Goal: Task Accomplishment & Management: Use online tool/utility

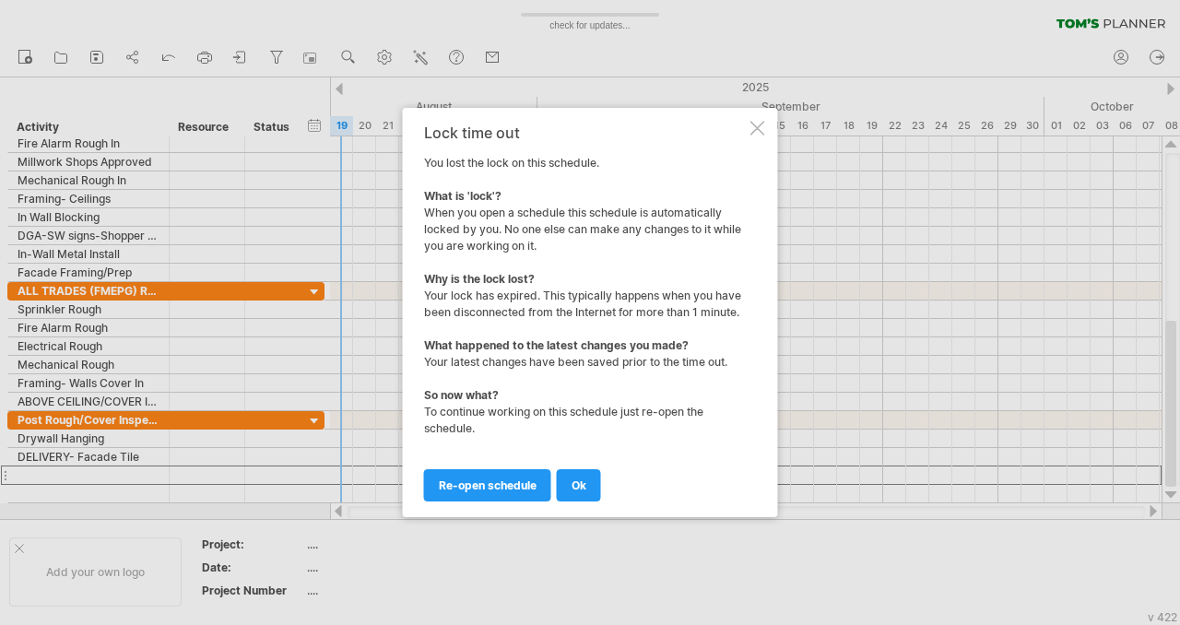
click at [503, 488] on span "re-open schedule" at bounding box center [488, 486] width 98 height 14
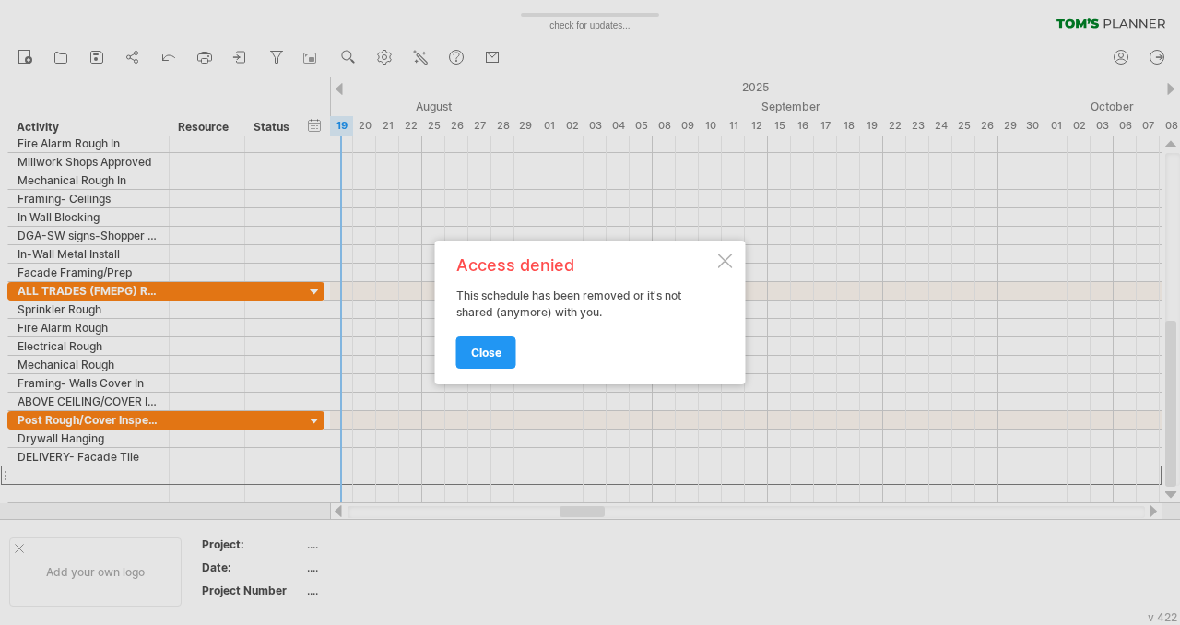
click at [511, 351] on link "close" at bounding box center [486, 353] width 60 height 32
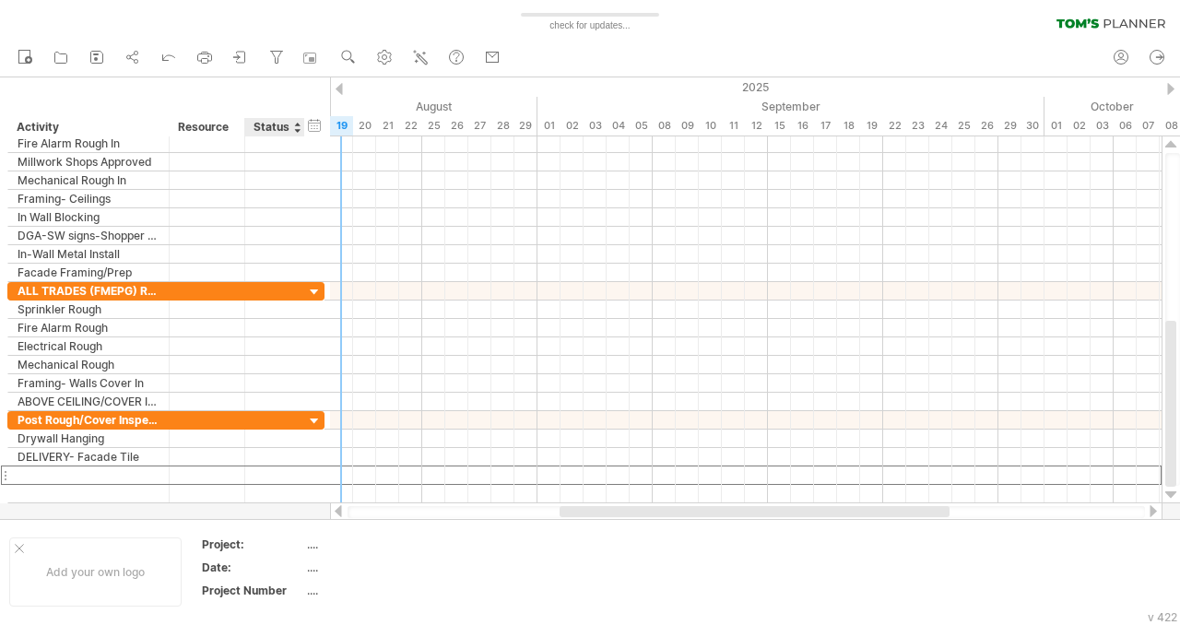
click at [318, 124] on div "hide start/end/duration show start/end/duration" at bounding box center [315, 124] width 18 height 19
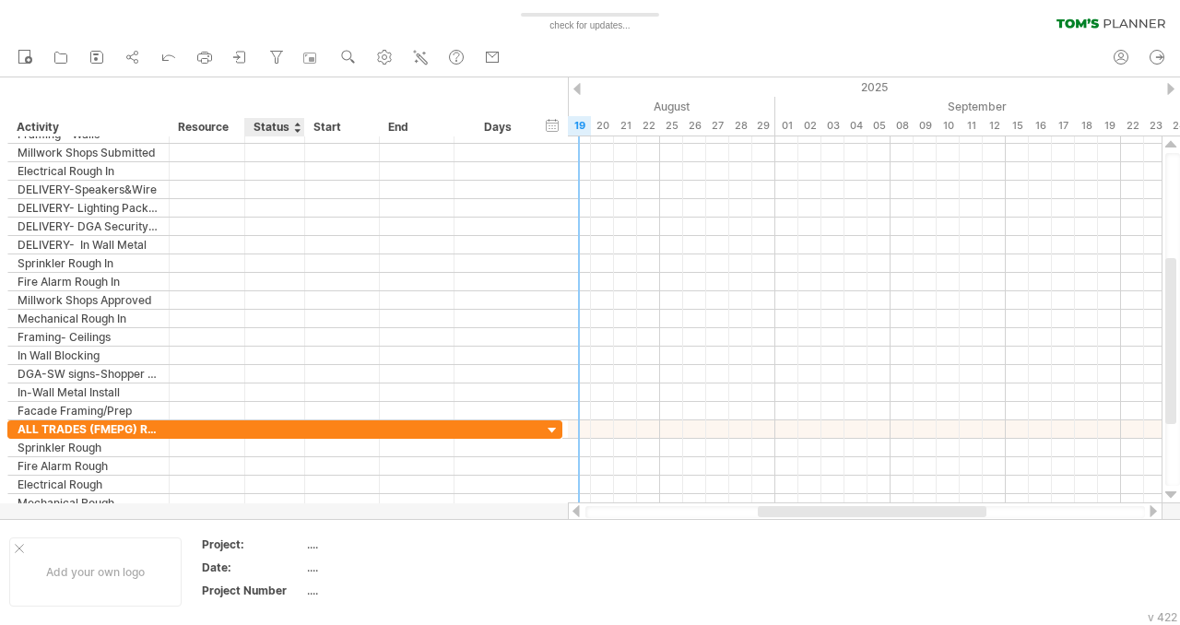
click at [278, 130] on div "Status" at bounding box center [274, 127] width 41 height 18
click at [294, 128] on div at bounding box center [296, 127] width 7 height 18
click at [284, 129] on div "Status" at bounding box center [274, 127] width 41 height 18
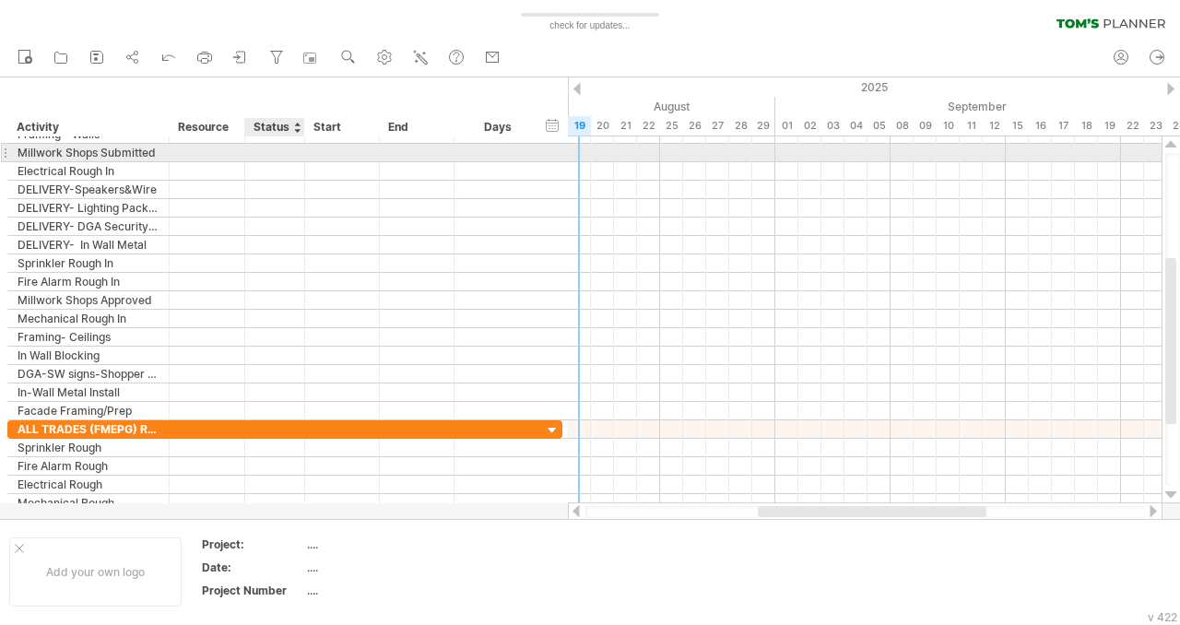
click at [276, 151] on div at bounding box center [274, 153] width 41 height 18
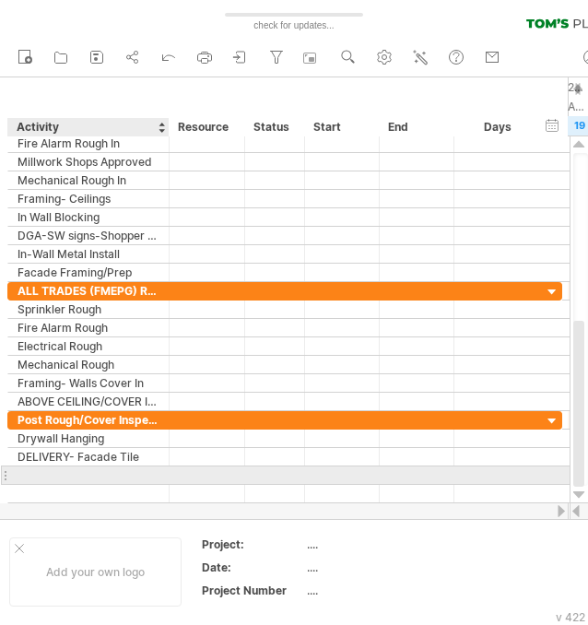
click at [24, 475] on div at bounding box center [89, 476] width 142 height 18
click at [46, 467] on div at bounding box center [89, 476] width 142 height 18
click at [42, 470] on div at bounding box center [89, 476] width 142 height 18
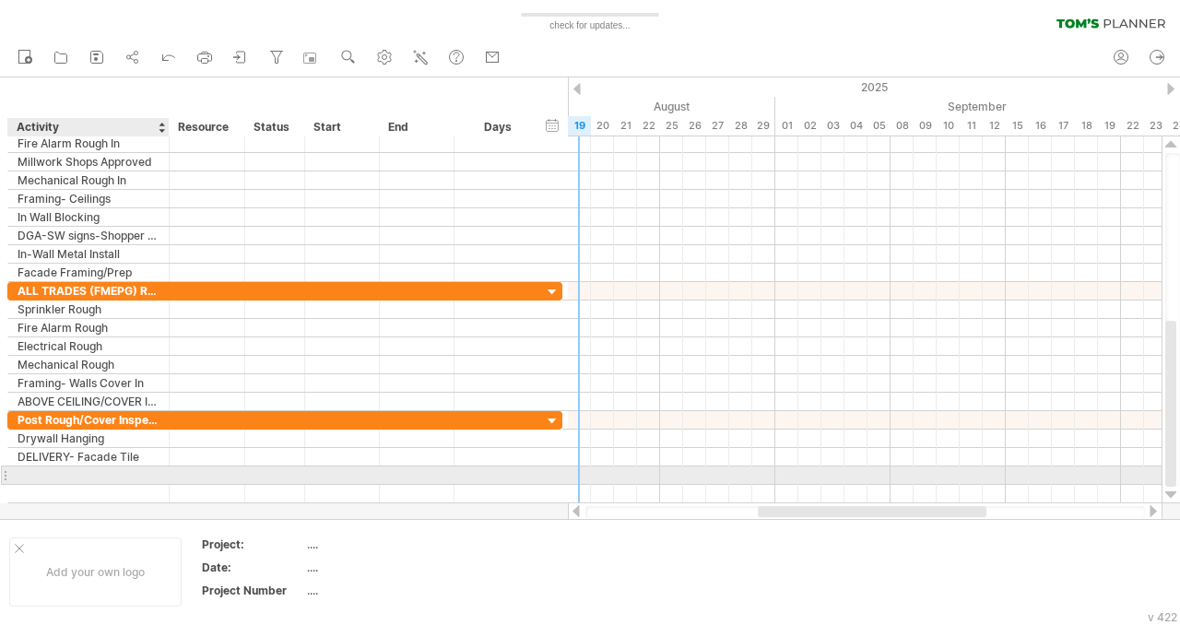
click at [42, 468] on div at bounding box center [89, 476] width 142 height 18
click at [13, 471] on div "Trying to reach [DOMAIN_NAME] ... Connected again... 0% check for updates... cl…" at bounding box center [590, 312] width 1180 height 625
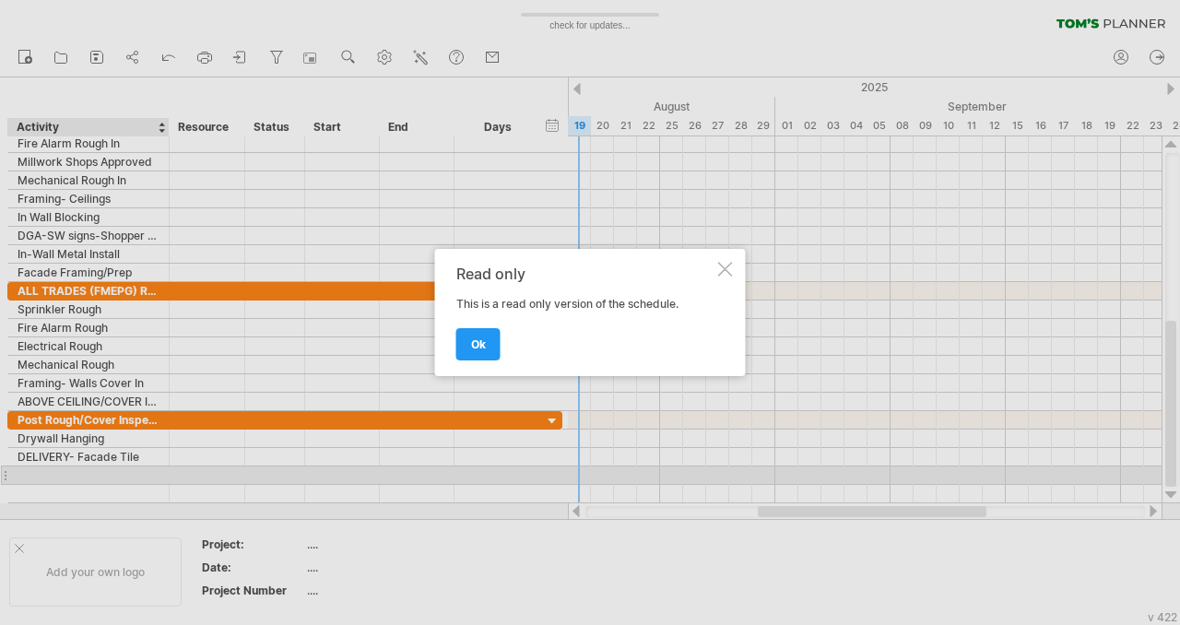
click at [482, 338] on span "ok" at bounding box center [478, 344] width 15 height 14
